Goal: Task Accomplishment & Management: Manage account settings

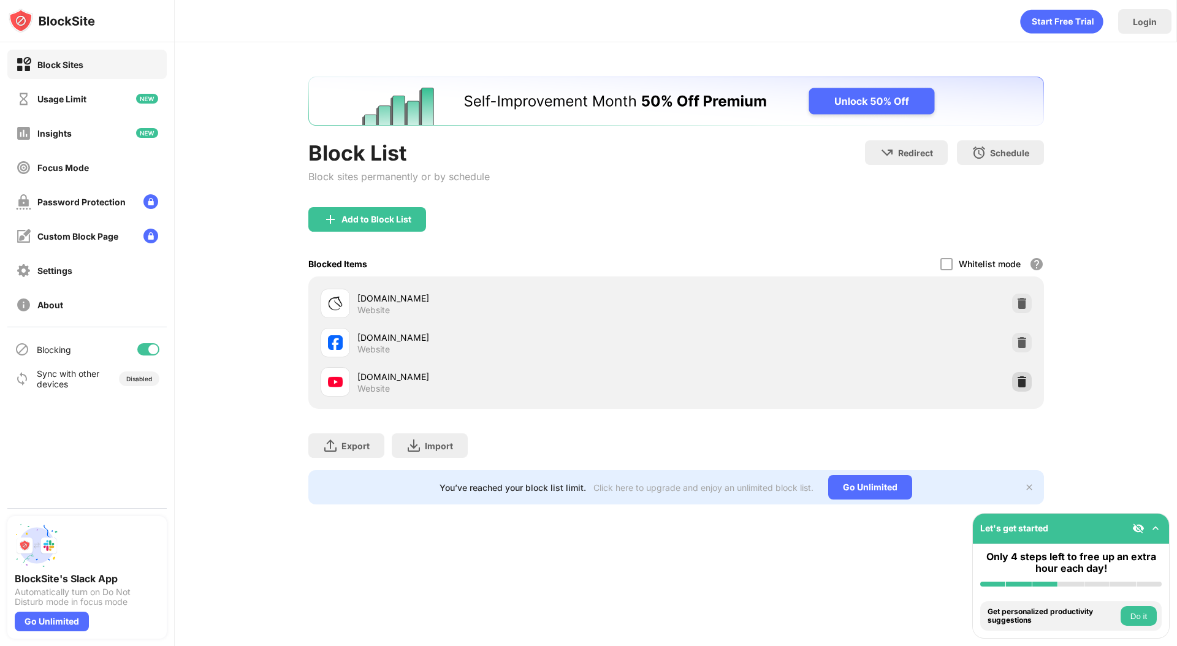
click at [1025, 380] on img at bounding box center [1022, 382] width 12 height 12
